Goal: Book appointment/travel/reservation

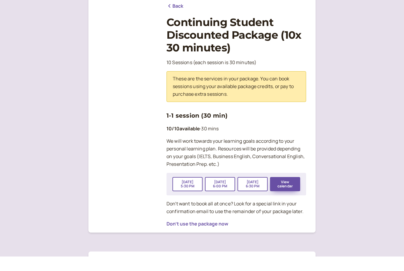
scroll to position [61, 0]
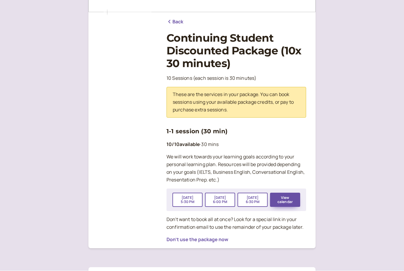
click at [291, 198] on button "View calendar" at bounding box center [285, 200] width 30 height 14
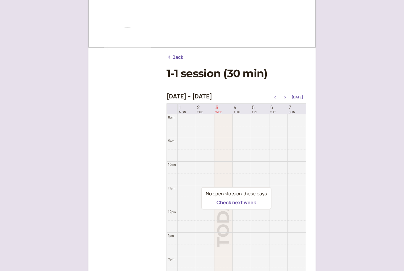
scroll to position [113, 0]
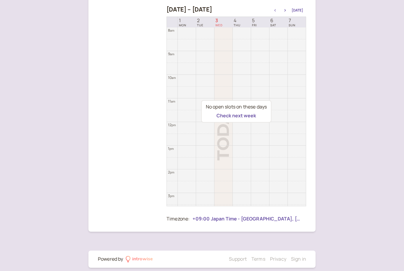
click at [241, 118] on button "Check next week" at bounding box center [237, 115] width 40 height 5
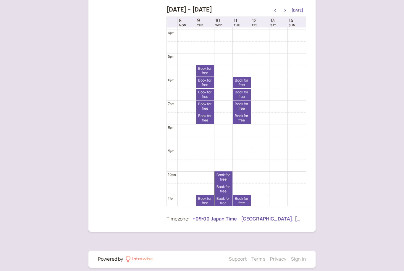
scroll to position [376, 0]
click at [204, 105] on link "Book for free free" at bounding box center [205, 107] width 18 height 12
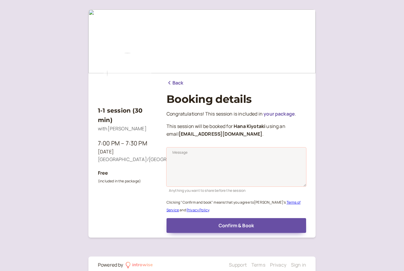
click at [197, 156] on textarea "Message" at bounding box center [237, 167] width 140 height 39
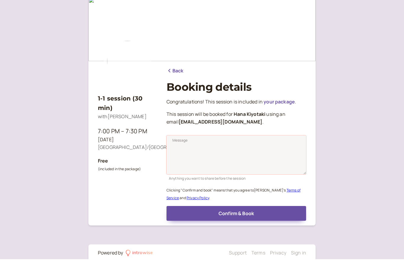
scroll to position [12, 0]
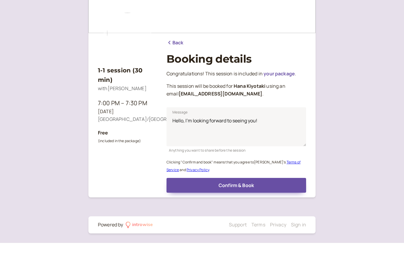
click at [346, 104] on div "1-1 session (30 min) with [PERSON_NAME] 7:00 PM – 7:30 PM [DATE] Asia/[GEOGRAPH…" at bounding box center [202, 129] width 404 height 283
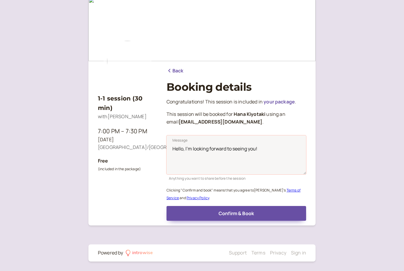
click at [184, 143] on textarea "Hello, I'm looking forward to seeing you!" at bounding box center [237, 155] width 140 height 39
type textarea "I'm looking forward to seeing you!"
click at [20, 226] on div "1-1 session (30 min) with [PERSON_NAME] 7:00 PM – 7:30 PM [DATE] Asia/[GEOGRAPH…" at bounding box center [202, 129] width 404 height 283
click at [360, 187] on div "1-1 session (30 min) with [PERSON_NAME] 7:00 PM – 7:30 PM [DATE] Asia/[GEOGRAPH…" at bounding box center [202, 129] width 404 height 283
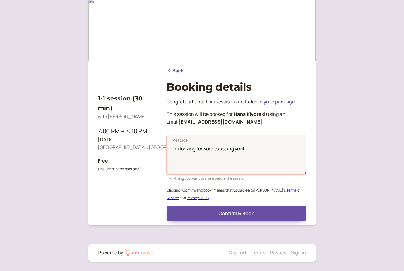
click at [237, 143] on textarea "I'm looking forward to seeing you!" at bounding box center [237, 155] width 140 height 39
click at [236, 143] on textarea "I'm looking forward to seeing you!" at bounding box center [237, 155] width 140 height 39
click at [235, 141] on textarea "I'm looking forward to seeing you!" at bounding box center [237, 155] width 140 height 39
click at [16, 224] on div "1-1 session (30 min) with [PERSON_NAME] 7:00 PM – 7:30 PM [DATE] Asia/[GEOGRAPH…" at bounding box center [202, 129] width 404 height 283
click at [254, 209] on button "Confirm & Book" at bounding box center [237, 213] width 140 height 15
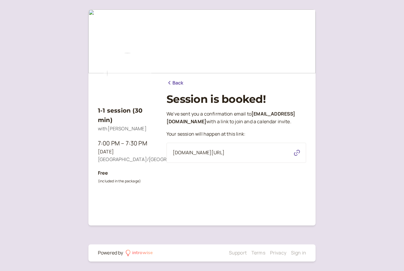
click at [176, 79] on link "Back" at bounding box center [175, 83] width 17 height 8
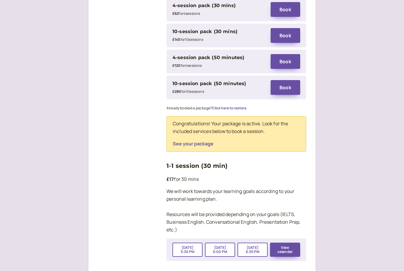
scroll to position [888, 0]
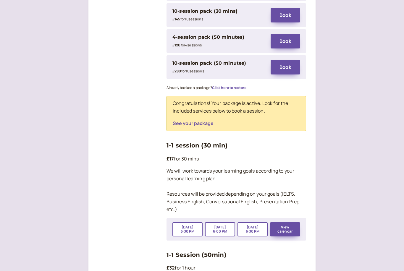
click at [186, 121] on button "See your package" at bounding box center [193, 123] width 41 height 5
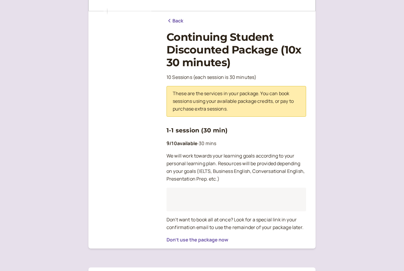
scroll to position [61, 0]
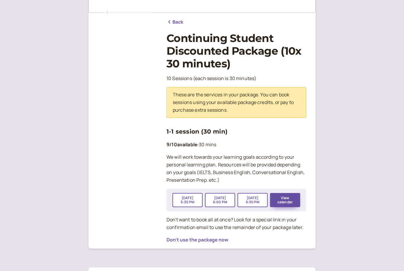
click at [287, 201] on button "View calendar" at bounding box center [285, 200] width 30 height 14
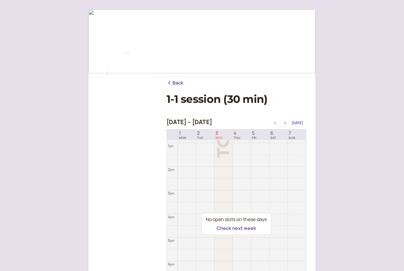
click at [290, 182] on div "No open slots on these days Check next week" at bounding box center [237, 224] width 140 height 190
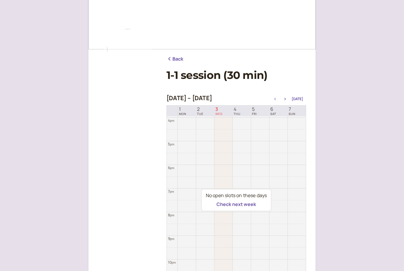
scroll to position [377, 0]
click at [246, 207] on button "Check next week" at bounding box center [237, 204] width 40 height 5
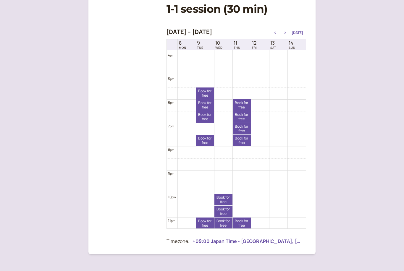
scroll to position [376, 0]
click at [288, 32] on icon "button" at bounding box center [285, 33] width 7 height 2
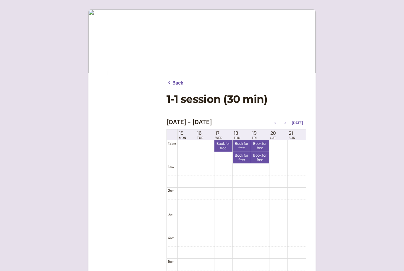
scroll to position [0, 0]
click at [177, 86] on link "Back" at bounding box center [175, 83] width 17 height 8
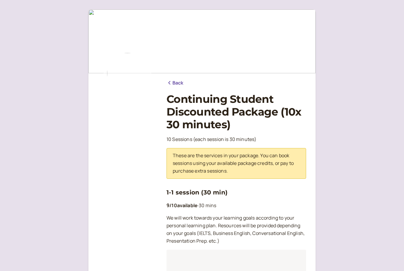
scroll to position [80, 0]
